Goal: Use online tool/utility: Utilize a website feature to perform a specific function

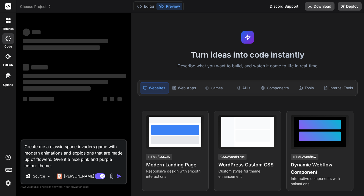
click at [8, 182] on img at bounding box center [8, 182] width 9 height 9
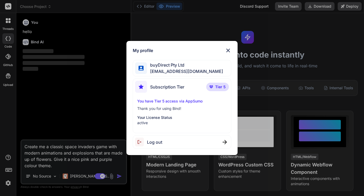
click at [51, 96] on div "My profile buyDirect Pty Ltd [EMAIL_ADDRESS][DOMAIN_NAME] Subscription Tier Tie…" at bounding box center [182, 98] width 364 height 196
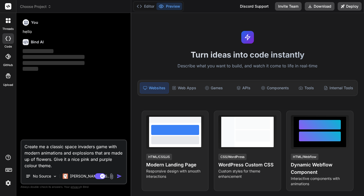
click at [50, 153] on textarea "Create me a classic space invaders game with modern animations and explosions t…" at bounding box center [73, 154] width 105 height 28
click at [60, 166] on textarea "Create me a classic space invaders game with modern animations and explosions t…" at bounding box center [73, 154] width 105 height 28
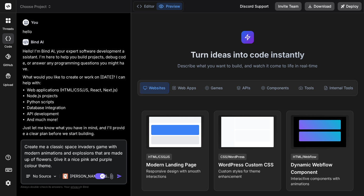
drag, startPoint x: 62, startPoint y: 166, endPoint x: 24, endPoint y: 146, distance: 43.0
click at [24, 146] on textarea "Create me a classic space invaders game with modern animations and explosions t…" at bounding box center [73, 154] width 105 height 28
click at [118, 176] on img "button" at bounding box center [119, 175] width 5 height 5
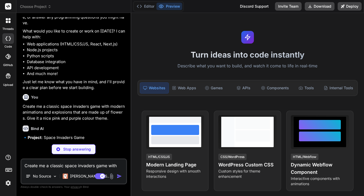
scroll to position [46, 0]
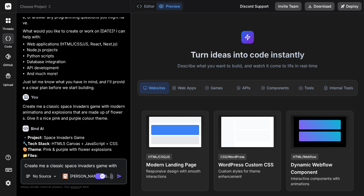
type textarea "x"
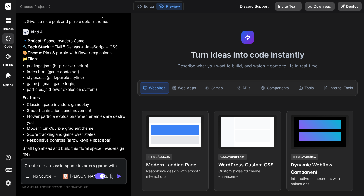
scroll to position [160, 0]
click at [65, 168] on div "Create me a classic space invaders game with modern animations and explosions t…" at bounding box center [74, 171] width 106 height 26
click at [63, 167] on textarea "Create me a classic space invaders game with modern animations and explosions t…" at bounding box center [73, 163] width 105 height 9
type textarea "Y"
type textarea "x"
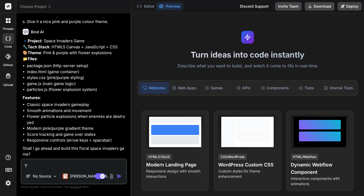
type textarea "Ye"
type textarea "x"
type textarea "Yes"
type textarea "x"
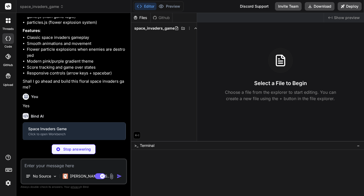
scroll to position [215, 0]
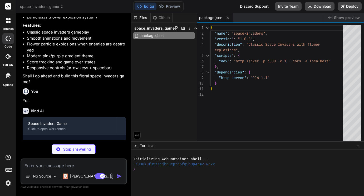
type textarea "x"
type textarea "</div> </div> <script src="particles.js"></script> <script src="game.js"></scri…"
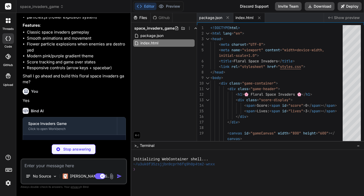
type textarea "x"
type textarea "@keyframes pulse { 0%, 100% { opacity: 1; } 50% { opacity: 0.7; } } .pulse { an…"
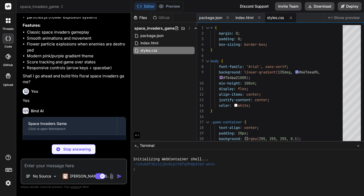
type textarea "x"
type textarea "} }"
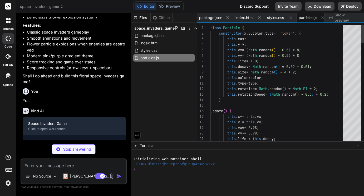
scroll to position [0, 4]
type textarea "x"
type textarea "// Start the game when page loads window.addEventListener('load', () => { new S…"
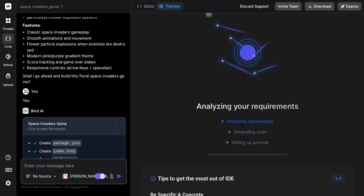
scroll to position [40, 0]
type textarea "x"
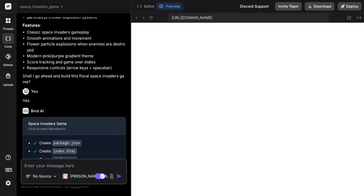
scroll to position [270, 0]
click at [50, 165] on textarea at bounding box center [73, 163] width 105 height 9
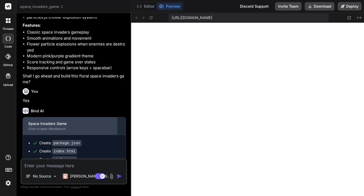
type textarea "T"
type textarea "x"
type textarea "Th"
type textarea "x"
type textarea "The"
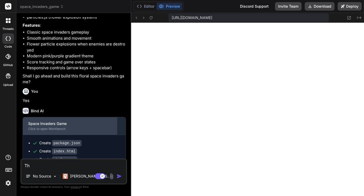
type textarea "x"
type textarea "They"
type textarea "x"
type textarea "They"
type textarea "x"
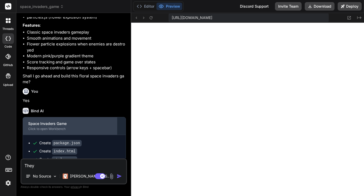
type textarea "They m"
type textarea "x"
type textarea "They mo"
type textarea "x"
type textarea "They mov"
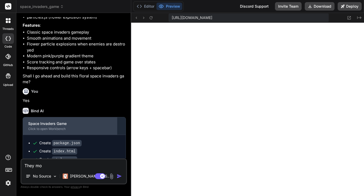
type textarea "x"
type textarea "They move"
type textarea "x"
type textarea "They move"
type textarea "x"
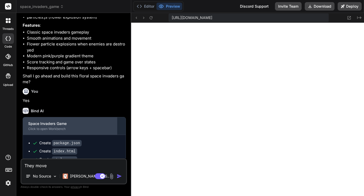
type textarea "They [PERSON_NAME]"
type textarea "x"
type textarea "They move do"
type textarea "x"
type textarea "They move dow"
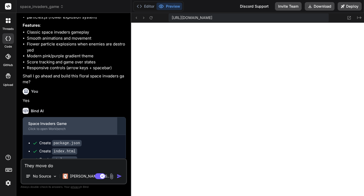
type textarea "x"
type textarea "They move down"
type textarea "x"
type textarea "They move downw"
type textarea "x"
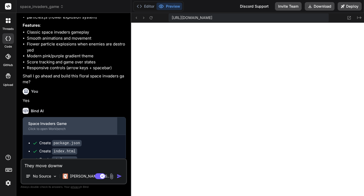
type textarea "They move downwa"
type textarea "x"
type textarea "They move downwar"
type textarea "x"
type textarea "They move downward"
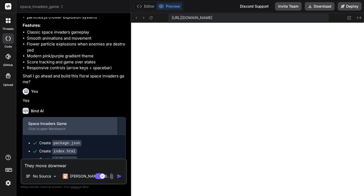
type textarea "x"
type textarea "They move downwards"
type textarea "x"
type textarea "They move downwards"
type textarea "x"
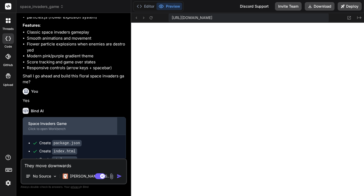
type textarea "They move downwards t"
type textarea "x"
type textarea "They move downwards to"
type textarea "x"
type textarea "They move downwards too"
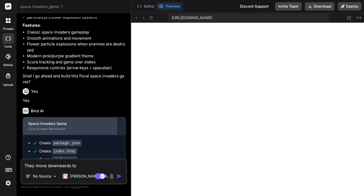
type textarea "x"
type textarea "They move downwards too"
type textarea "x"
type textarea "They move downwards too f"
type textarea "x"
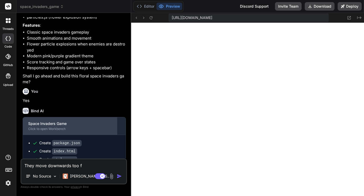
type textarea "They move downwards too fa"
type textarea "x"
type textarea "They move downwards too fas"
type textarea "x"
type textarea "They move downwards too fast"
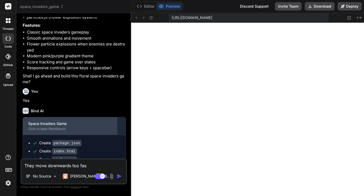
type textarea "x"
type textarea "They move downwards too fast,"
type textarea "x"
type textarea "They move downwards too fast,"
type textarea "x"
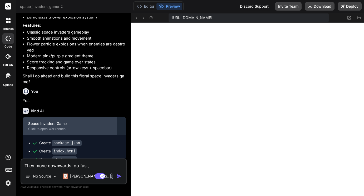
type textarea "They move downwards too fast, t"
type textarea "x"
type textarea "They move downwards too fast, th"
type textarea "x"
type textarea "They move downwards too fast, the"
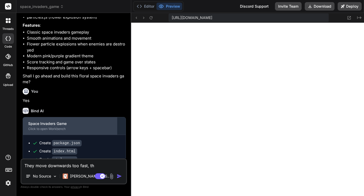
type textarea "x"
type textarea "They move downwards too fast, th"
type textarea "x"
type textarea "They move downwards too fast, t"
type textarea "x"
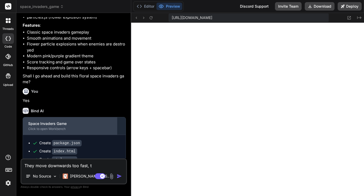
type textarea "They move downwards too fast,"
type textarea "x"
type textarea "They move downwards too fast, c"
type textarea "x"
type textarea "They move downwards too fast, ca"
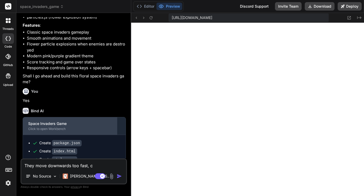
type textarea "x"
type textarea "They move downwards too fast, cas"
type textarea "x"
type textarea "They move downwards too fast, casu"
type textarea "x"
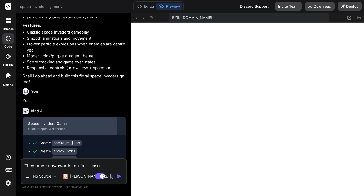
type textarea "They move downwards too fast, cas"
type textarea "x"
type textarea "They move downwards too fast, ca"
type textarea "x"
type textarea "They move downwards too fast, cau"
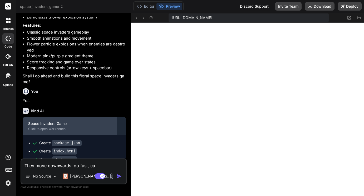
type textarea "x"
type textarea "They move downwards too fast, caus"
type textarea "x"
type textarea "They move downwards too fast, causi"
type textarea "x"
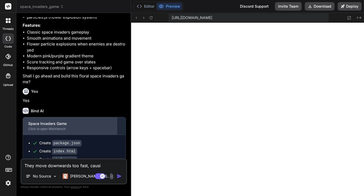
type textarea "They move downwards too fast, causin"
type textarea "x"
type textarea "They move downwards too fast, causing"
type textarea "x"
type textarea "They move downwards too fast, causing"
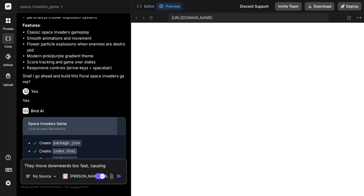
type textarea "x"
type textarea "They move downwards too fast, causing t"
type textarea "x"
type textarea "They move downwards too fast, causing th"
type textarea "x"
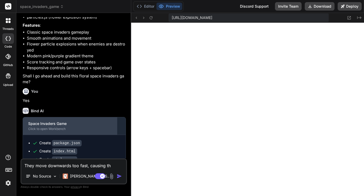
type textarea "They move downwards too fast, causing the"
type textarea "x"
type textarea "They move downwards too fast, causing the"
type textarea "x"
type textarea "They move downwards too fast, causing the g"
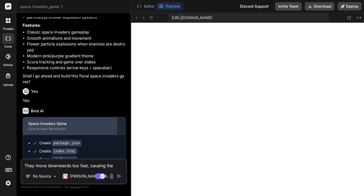
type textarea "x"
type textarea "They move downwards too fast, causing the ga"
type textarea "x"
type textarea "They move downwards too fast, causing the gam"
type textarea "x"
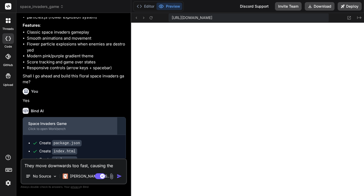
type textarea "They move downwards too fast, causing the game"
type textarea "x"
type textarea "They move downwards too fast, causing the game"
type textarea "x"
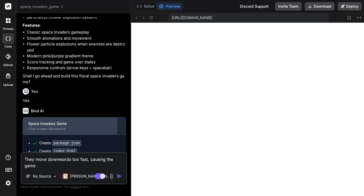
type textarea "They move downwards too fast, causing the game t"
type textarea "x"
type textarea "They move downwards too fast, causing the game to"
type textarea "x"
type textarea "They move downwards too fast, causing the game to"
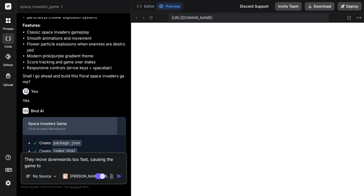
type textarea "x"
type textarea "They move downwards too fast, causing the game to e"
type textarea "x"
type textarea "They move downwards too fast, causing the game to en"
type textarea "x"
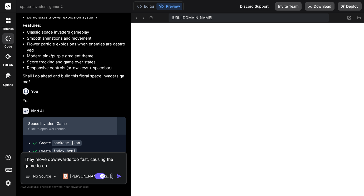
type textarea "They move downwards too fast, causing the game to end"
type textarea "x"
type textarea "They move downwards too fast, causing the game to end"
type textarea "x"
type textarea "They move downwards too fast, causing the game to end a"
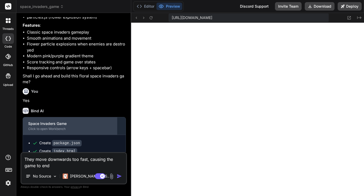
type textarea "x"
type textarea "They move downwards too fast, causing the game to end al"
type textarea "x"
type textarea "They move downwards too fast, causing the game to end alm"
type textarea "x"
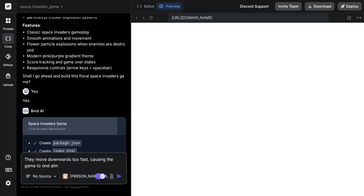
type textarea "They move downwards too fast, causing the game to end almo"
type textarea "x"
type textarea "They move downwards too fast, causing the game to end almos"
type textarea "x"
type textarea "They move downwards too fast, causing the game to end almost"
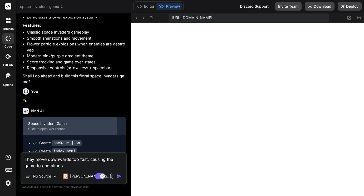
type textarea "x"
type textarea "They move downwards too fast, causing the game to end almost"
type textarea "x"
type textarea "They move downwards too fast, causing the game to end almost i"
type textarea "x"
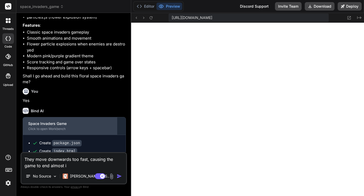
type textarea "They move downwards too fast, causing the game to end almost in"
type textarea "x"
type textarea "They move downwards too fast, causing the game to end almost ins"
type textarea "x"
type textarea "They move downwards too fast, causing the game to end almost inst"
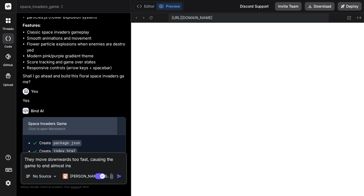
type textarea "x"
type textarea "They move downwards too fast, causing the game to end almost insta"
type textarea "x"
type textarea "They move downwards too fast, causing the game to end almost instan"
type textarea "x"
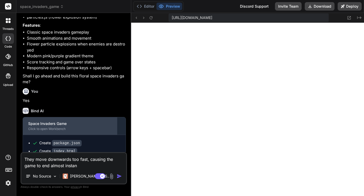
type textarea "They move downwards too fast, causing the game to end almost instant"
type textarea "x"
type textarea "They move downwards too fast, causing the game to end almost instantl"
type textarea "x"
type textarea "They move downwards too fast, causing the game to end almost instantly"
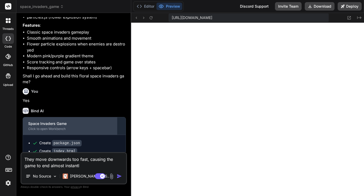
type textarea "x"
type textarea "They move downwards too fast, causing the game to end almost instantly."
type textarea "x"
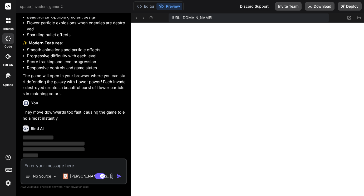
scroll to position [490, 0]
type textarea "d"
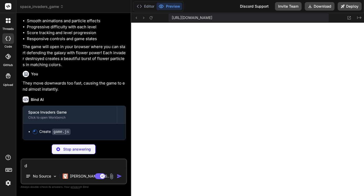
scroll to position [519, 0]
type textarea "x"
type textarea "});"
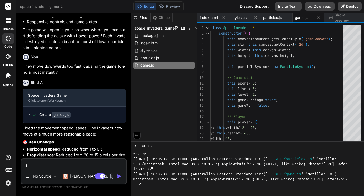
type textarea "x"
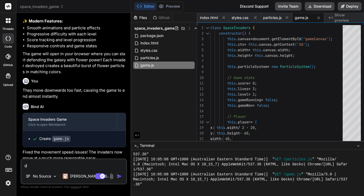
scroll to position [483, 0]
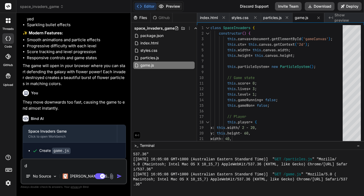
type textarea "d"
click at [166, 8] on button "Preview" at bounding box center [170, 6] width 26 height 7
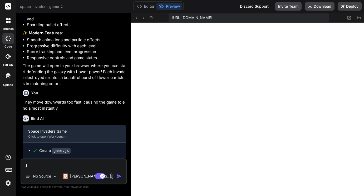
click at [35, 165] on textarea "d" at bounding box center [73, 163] width 105 height 9
type textarea "x"
type textarea "t"
type textarea "x"
type textarea "th"
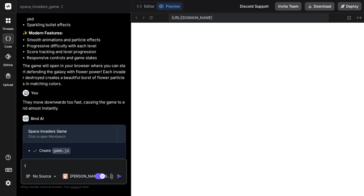
type textarea "x"
type textarea "the"
type textarea "x"
type textarea "the"
type textarea "x"
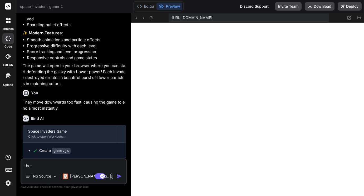
type textarea "the i"
type textarea "x"
type textarea "the in"
type textarea "x"
type textarea "the inv"
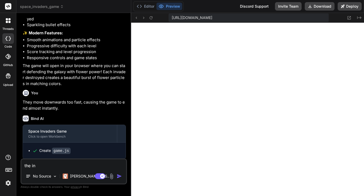
type textarea "x"
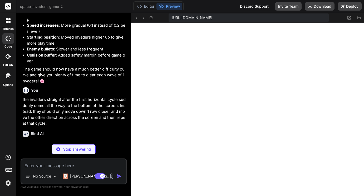
scroll to position [682, 0]
